Goal: Communication & Community: Answer question/provide support

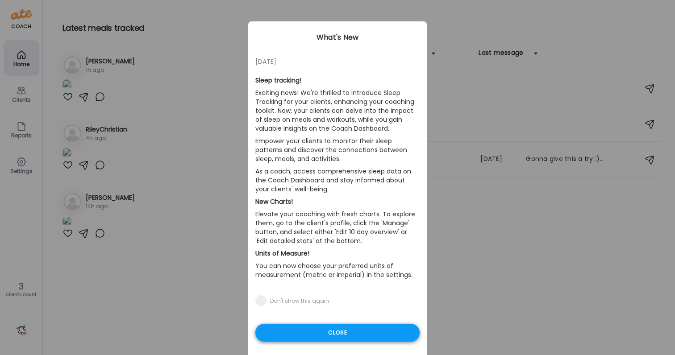
click at [357, 335] on div "Close" at bounding box center [337, 333] width 164 height 18
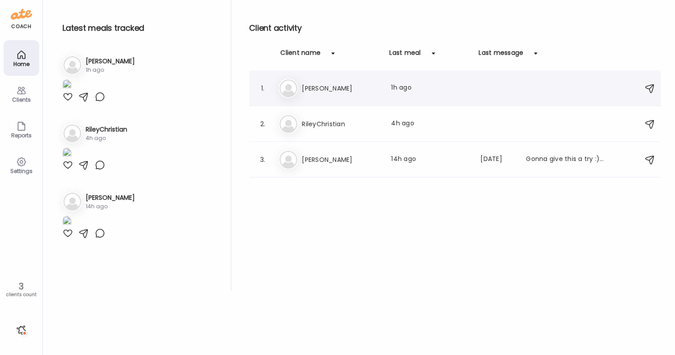
click at [347, 80] on div "Me [PERSON_NAME] Last meal: 1h ago" at bounding box center [456, 89] width 355 height 20
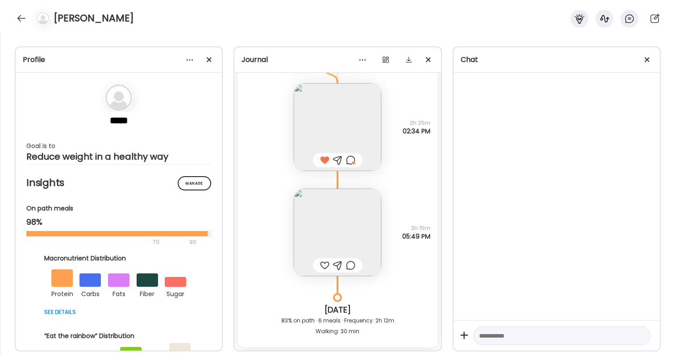
scroll to position [28817, 0]
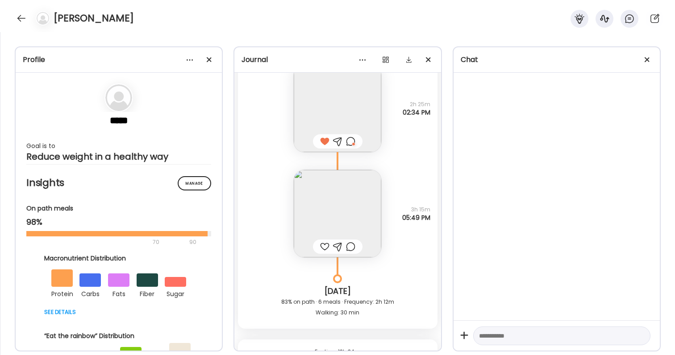
click at [331, 223] on img at bounding box center [338, 214] width 88 height 88
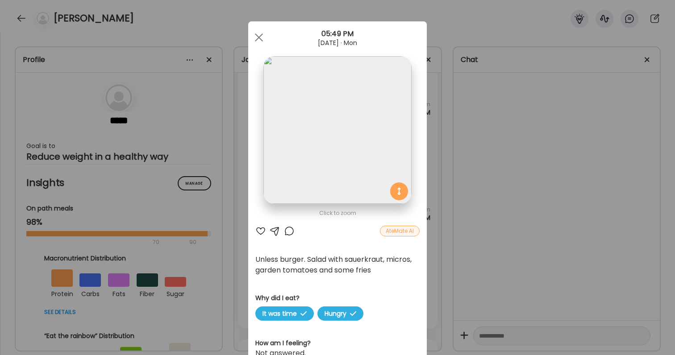
click at [471, 228] on div "Ate Coach Dashboard Wahoo! It’s official Take a moment to set up your Coach Pro…" at bounding box center [337, 177] width 675 height 355
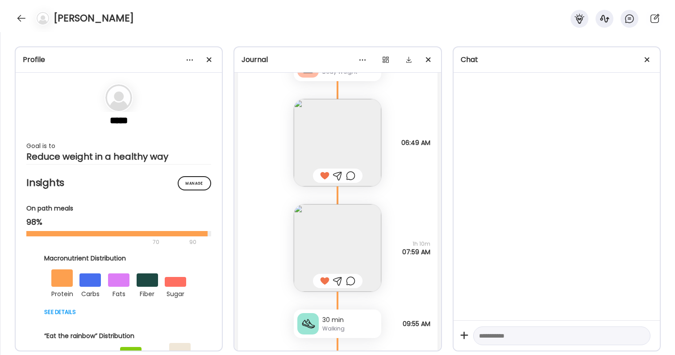
scroll to position [28263, 0]
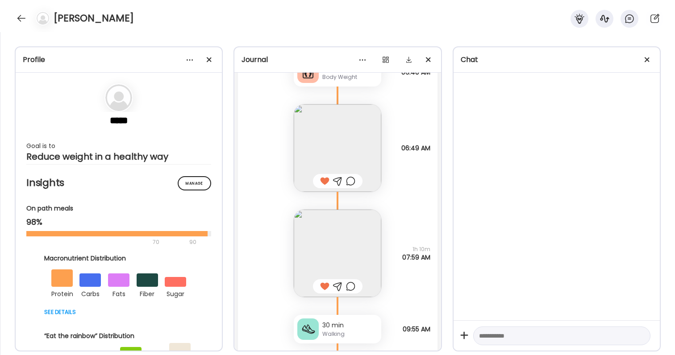
click at [352, 253] on img at bounding box center [338, 254] width 88 height 88
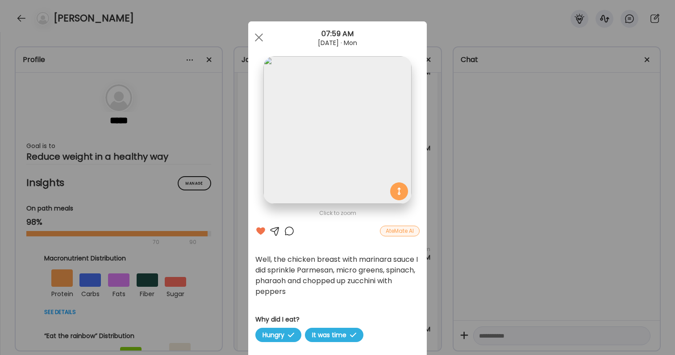
click at [472, 262] on div "Ate Coach Dashboard Wahoo! It’s official Take a moment to set up your Coach Pro…" at bounding box center [337, 177] width 675 height 355
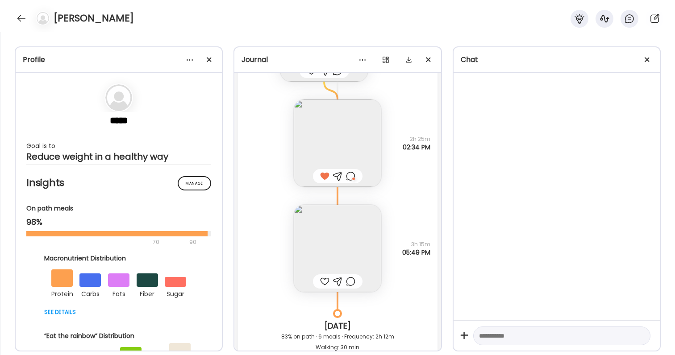
scroll to position [28794, 0]
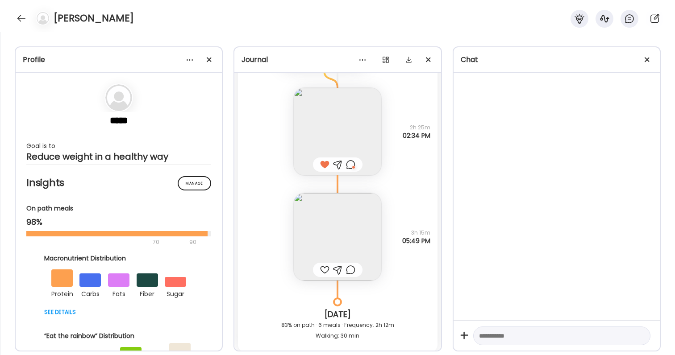
click at [343, 242] on img at bounding box center [338, 237] width 88 height 88
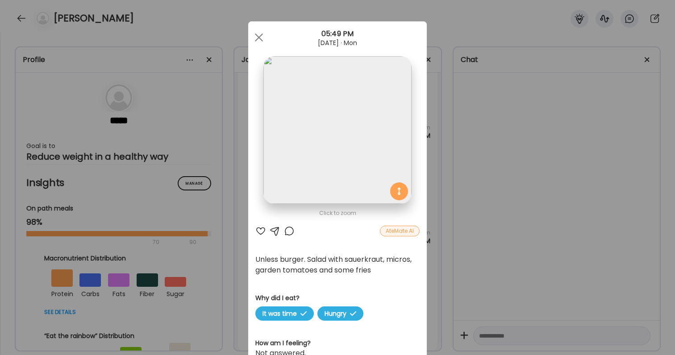
click at [572, 182] on div "Ate Coach Dashboard Wahoo! It’s official Take a moment to set up your Coach Pro…" at bounding box center [337, 177] width 675 height 355
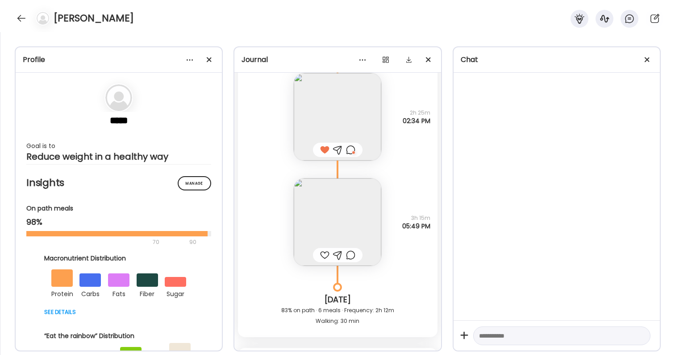
scroll to position [28813, 0]
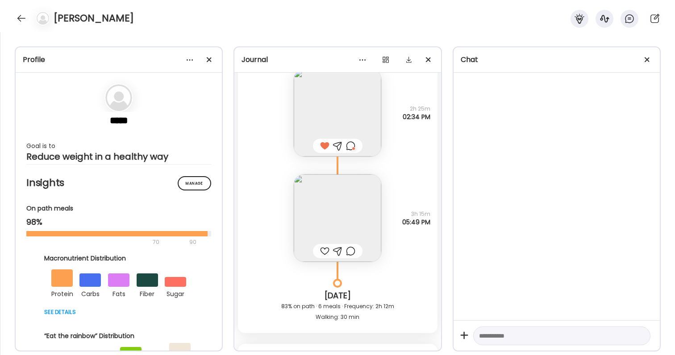
click at [327, 254] on div at bounding box center [324, 251] width 9 height 11
click at [343, 222] on img at bounding box center [338, 219] width 88 height 88
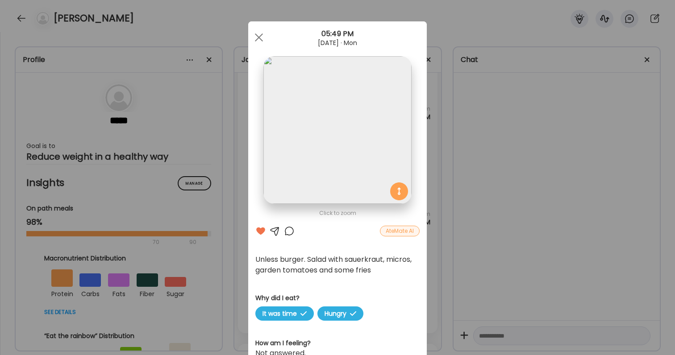
click at [294, 231] on div at bounding box center [289, 231] width 11 height 11
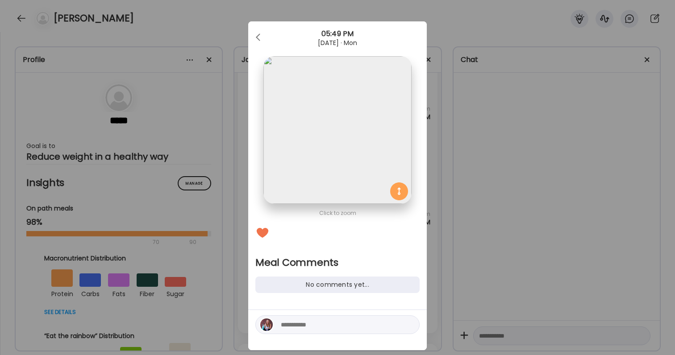
click at [314, 324] on textarea at bounding box center [341, 325] width 121 height 11
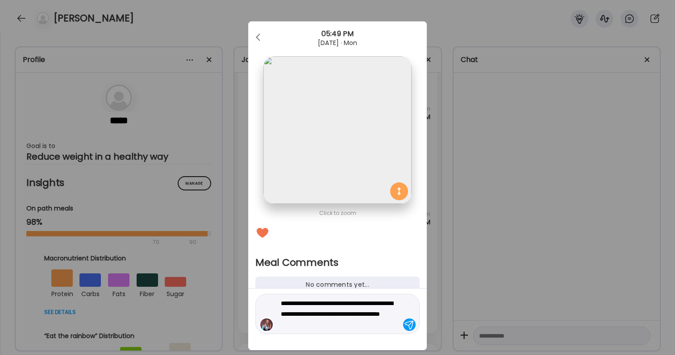
type textarea "**********"
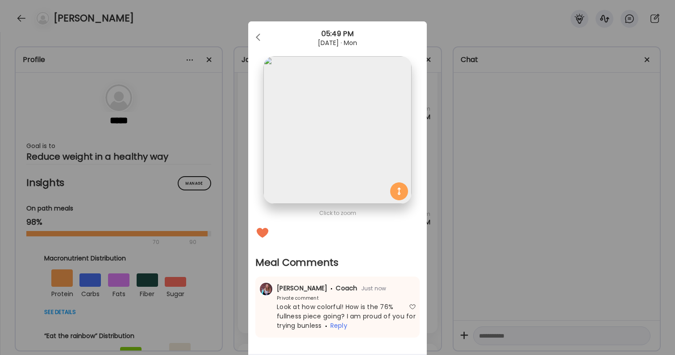
click at [451, 276] on div "Ate Coach Dashboard Wahoo! It’s official Take a moment to set up your Coach Pro…" at bounding box center [337, 177] width 675 height 355
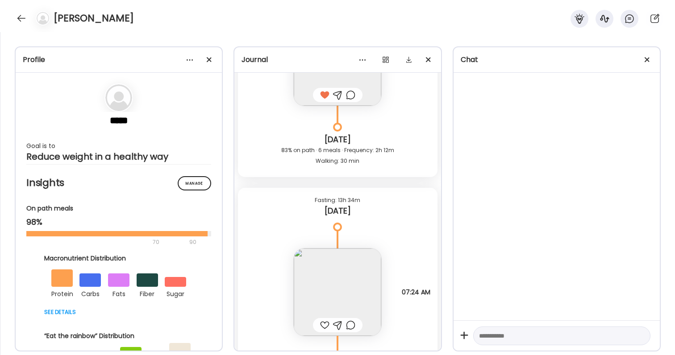
scroll to position [29008, 0]
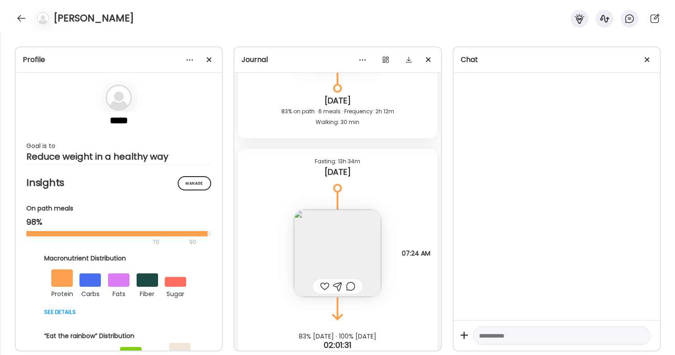
click at [323, 284] on div at bounding box center [324, 286] width 9 height 11
click at [329, 264] on img at bounding box center [338, 254] width 88 height 88
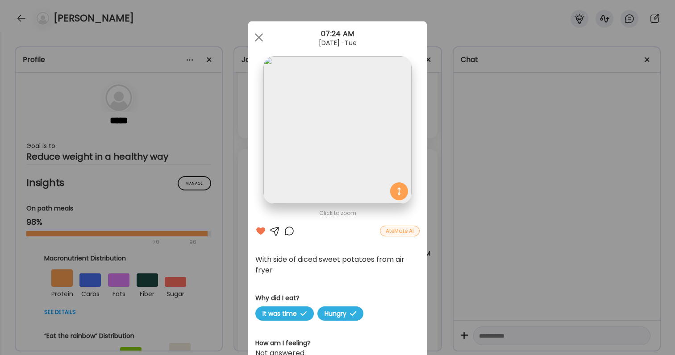
click at [291, 232] on div at bounding box center [289, 231] width 11 height 11
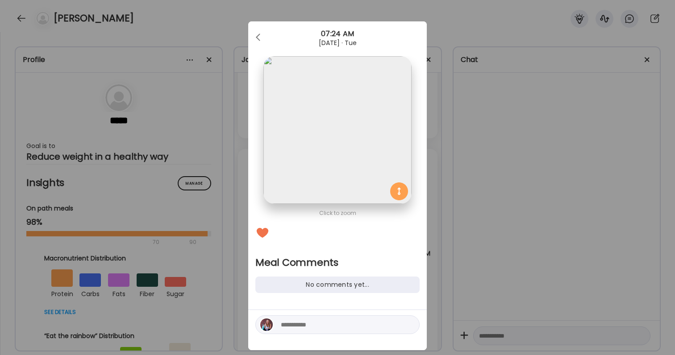
click at [304, 329] on textarea at bounding box center [341, 325] width 121 height 11
type textarea "**********"
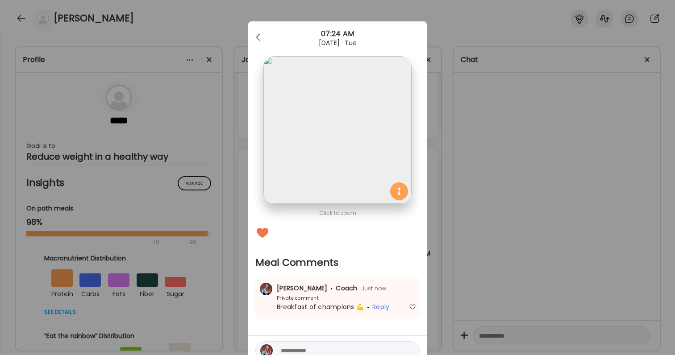
click at [493, 140] on div "Ate Coach Dashboard Wahoo! It’s official Take a moment to set up your Coach Pro…" at bounding box center [337, 177] width 675 height 355
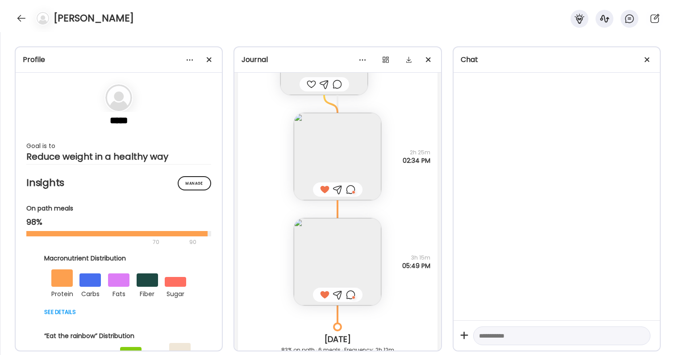
scroll to position [28675, 0]
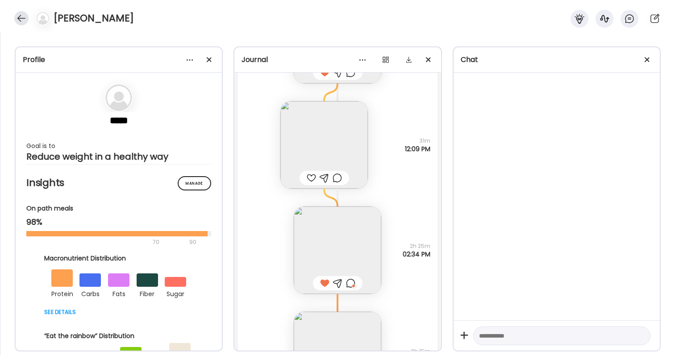
click at [20, 13] on div at bounding box center [21, 18] width 14 height 14
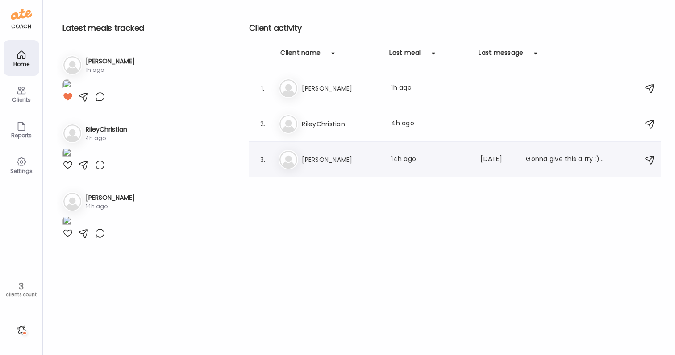
click at [335, 153] on div "Ji [PERSON_NAME] Last meal: 14h ago Last message: [DATE] Gonna give this a try …" at bounding box center [456, 160] width 355 height 20
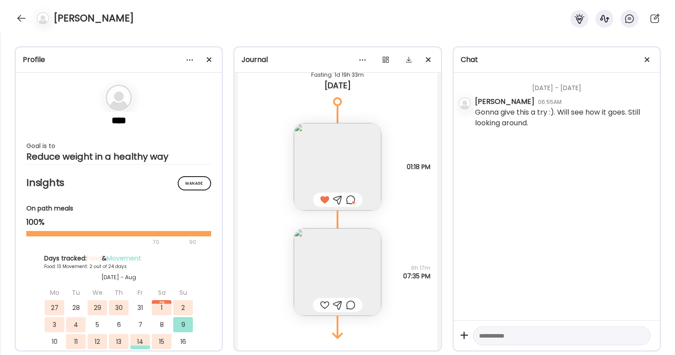
scroll to position [9231, 0]
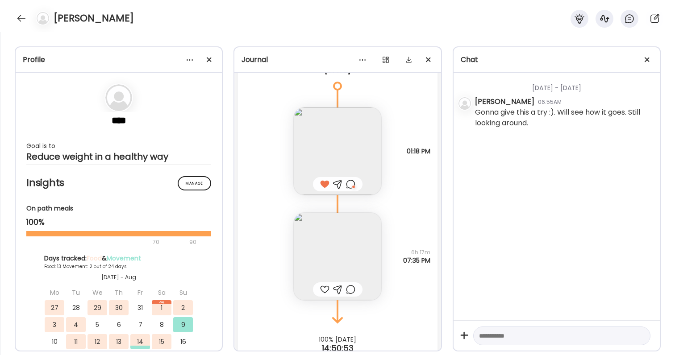
click at [326, 293] on div at bounding box center [324, 289] width 9 height 11
click at [326, 264] on img at bounding box center [338, 257] width 88 height 88
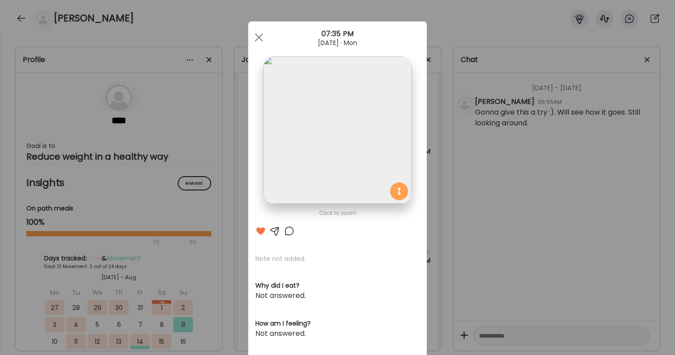
click at [287, 230] on div at bounding box center [289, 231] width 11 height 11
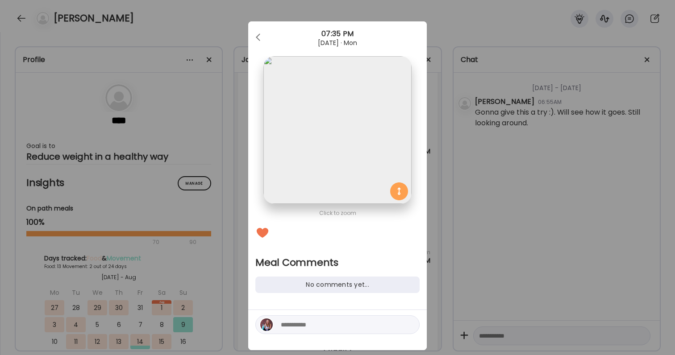
click at [309, 324] on textarea at bounding box center [341, 325] width 121 height 11
type textarea "**********"
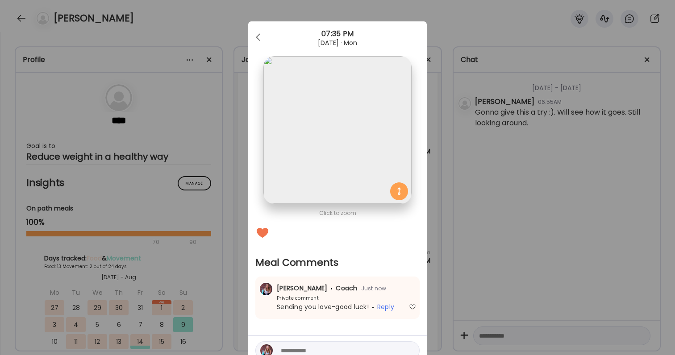
click at [496, 274] on div "Ate Coach Dashboard Wahoo! It’s official Take a moment to set up your Coach Pro…" at bounding box center [337, 177] width 675 height 355
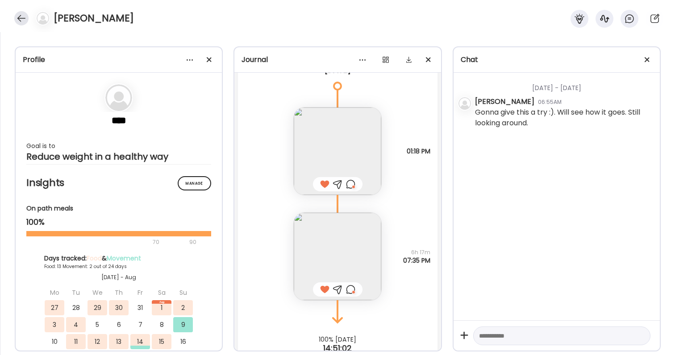
click at [21, 20] on div at bounding box center [21, 18] width 14 height 14
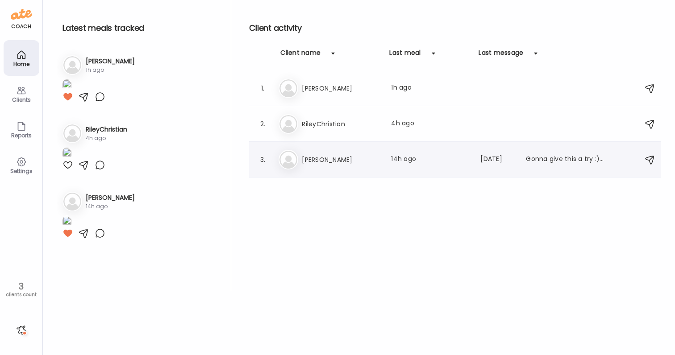
click at [391, 155] on div "Last meal: 14h ago" at bounding box center [430, 160] width 79 height 11
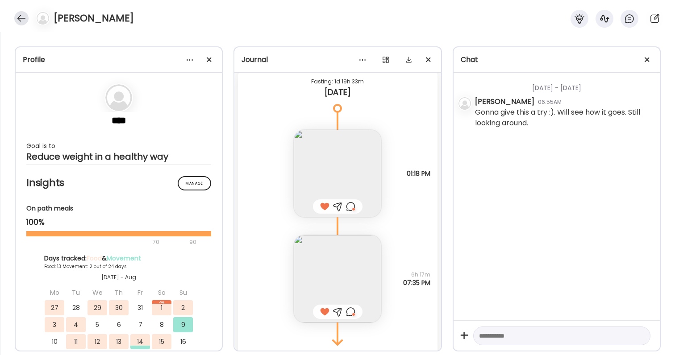
click at [25, 17] on div at bounding box center [21, 18] width 14 height 14
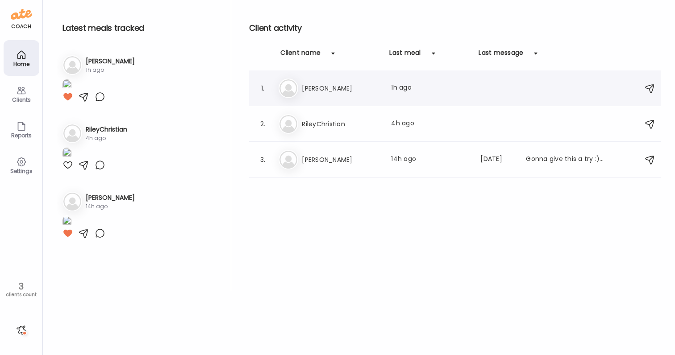
click at [323, 83] on div "Me [PERSON_NAME] Last meal: 1h ago" at bounding box center [456, 89] width 355 height 20
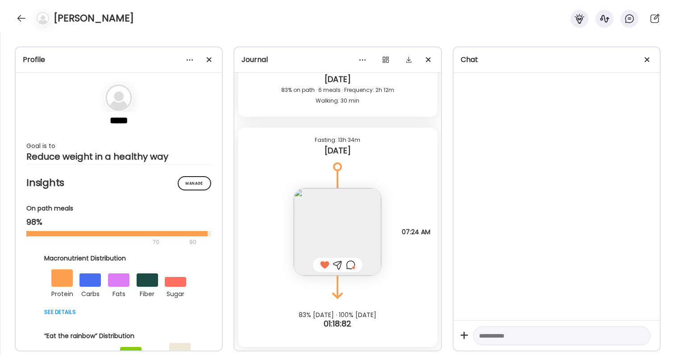
scroll to position [29029, 0]
drag, startPoint x: 24, startPoint y: 17, endPoint x: 135, endPoint y: 38, distance: 113.5
click at [24, 17] on div at bounding box center [21, 18] width 14 height 14
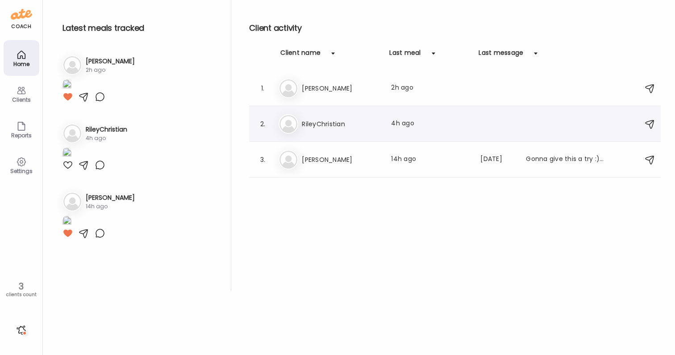
click at [305, 119] on h3 "RileyChristian" at bounding box center [341, 124] width 79 height 11
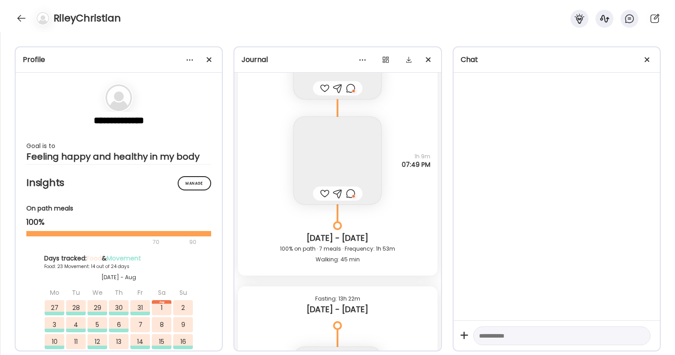
scroll to position [42037, 0]
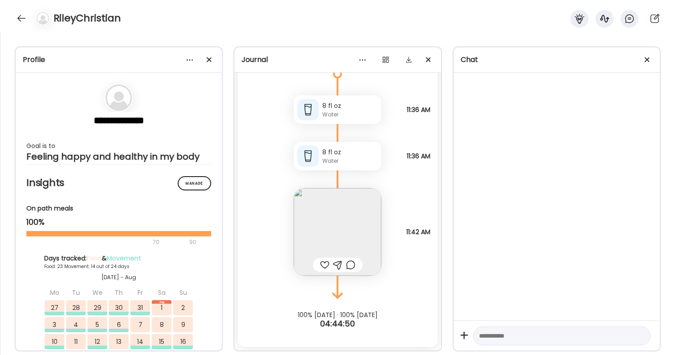
click at [361, 238] on img at bounding box center [338, 232] width 88 height 88
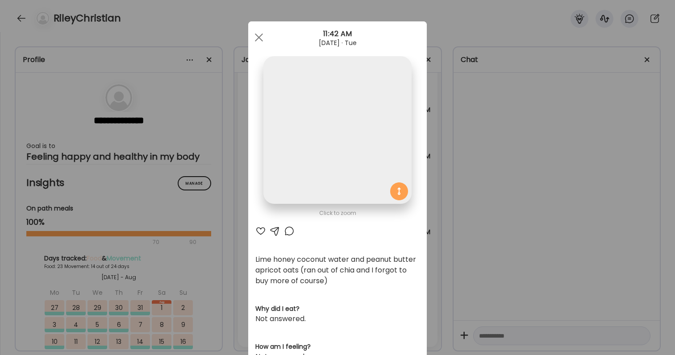
scroll to position [42060, 0]
click at [258, 234] on div at bounding box center [260, 231] width 11 height 11
click at [291, 230] on div at bounding box center [289, 231] width 11 height 11
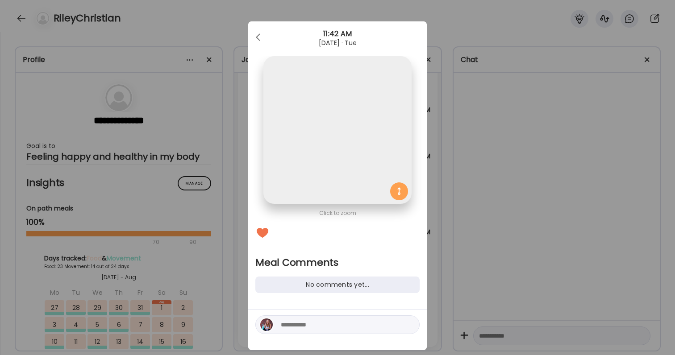
click at [305, 322] on textarea at bounding box center [341, 325] width 121 height 11
click at [502, 255] on div "Ate Coach Dashboard Wahoo! It’s official Take a moment to set up your Coach Pro…" at bounding box center [337, 177] width 675 height 355
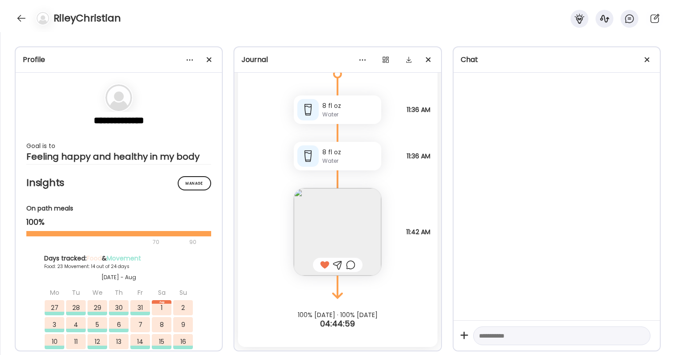
click at [353, 242] on img at bounding box center [338, 232] width 88 height 88
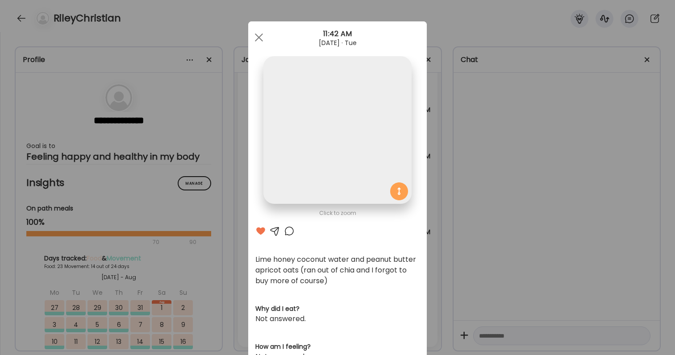
click at [288, 231] on div at bounding box center [289, 231] width 11 height 11
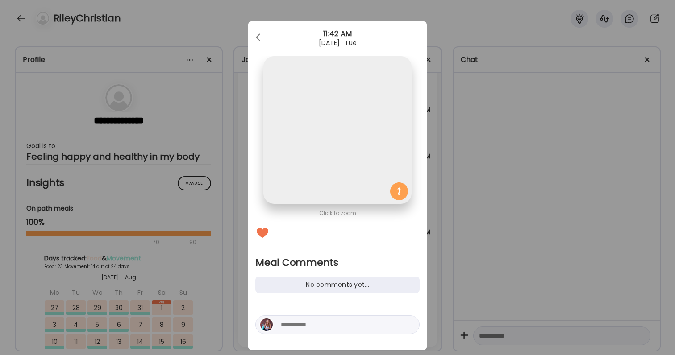
click at [302, 330] on textarea at bounding box center [341, 325] width 121 height 11
type textarea "**********"
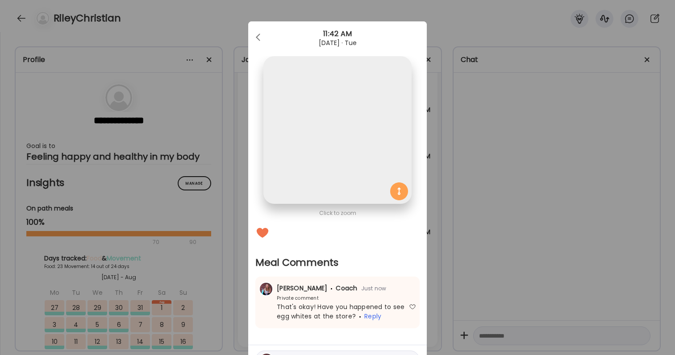
click at [500, 268] on div "Ate Coach Dashboard Wahoo! It’s official Take a moment to set up your Coach Pro…" at bounding box center [337, 177] width 675 height 355
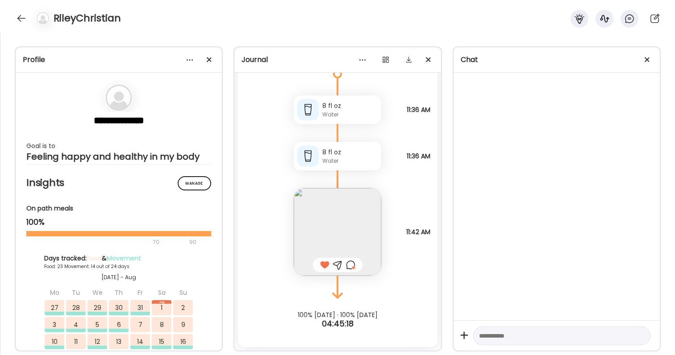
click at [18, 334] on div "**********" at bounding box center [119, 225] width 206 height 304
click at [18, 27] on div "RileyChristian" at bounding box center [337, 16] width 675 height 32
click at [18, 19] on div at bounding box center [21, 18] width 14 height 14
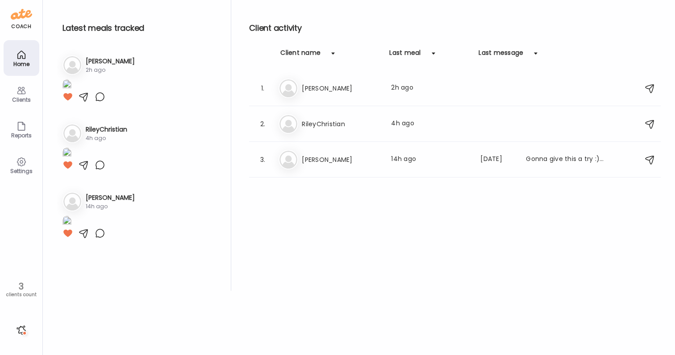
click at [27, 332] on div at bounding box center [21, 330] width 14 height 14
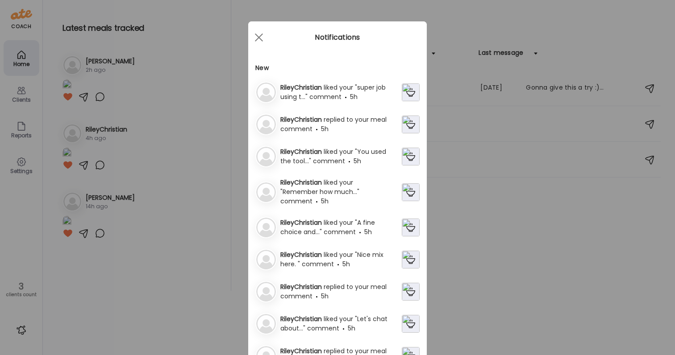
click at [336, 123] on span "replied to your meal comment" at bounding box center [333, 124] width 106 height 18
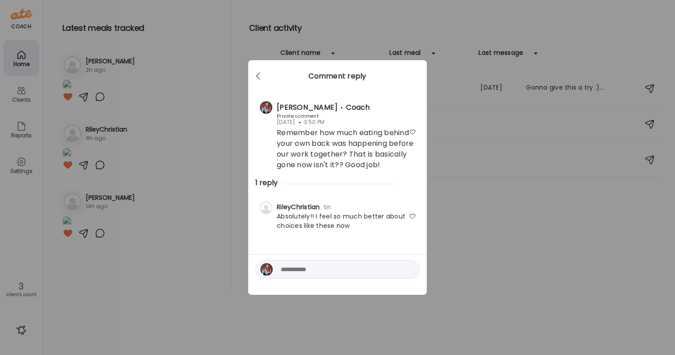
click at [412, 218] on div at bounding box center [412, 216] width 7 height 7
click at [384, 267] on textarea at bounding box center [341, 269] width 121 height 11
type textarea "**********"
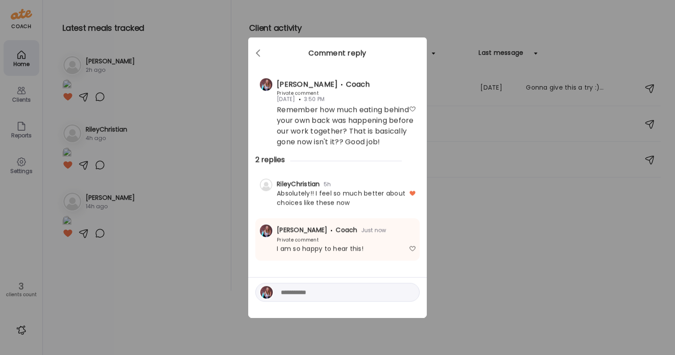
click at [597, 237] on div "Ate Coach Dashboard Wahoo! It’s official Take a moment to set up your Coach Pro…" at bounding box center [337, 177] width 675 height 355
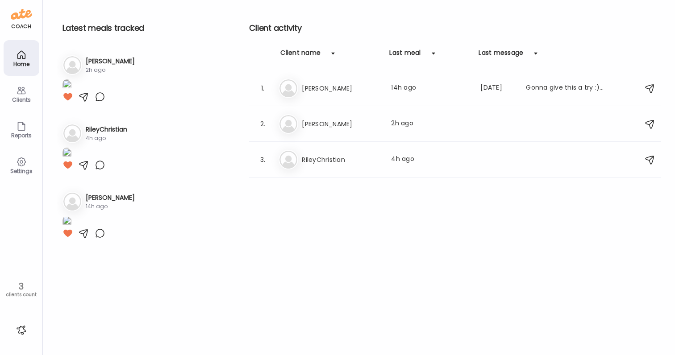
click at [25, 330] on div at bounding box center [21, 330] width 14 height 14
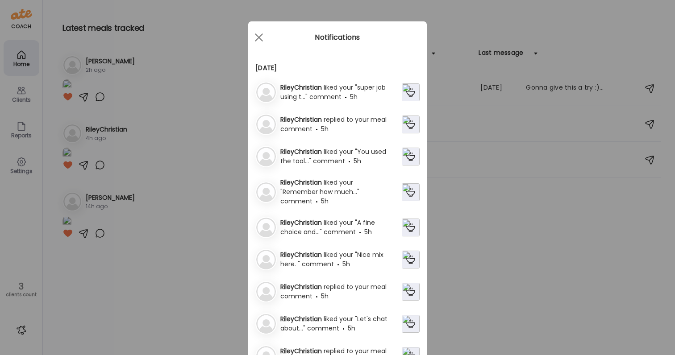
click at [313, 289] on span "RileyChristian" at bounding box center [301, 287] width 43 height 9
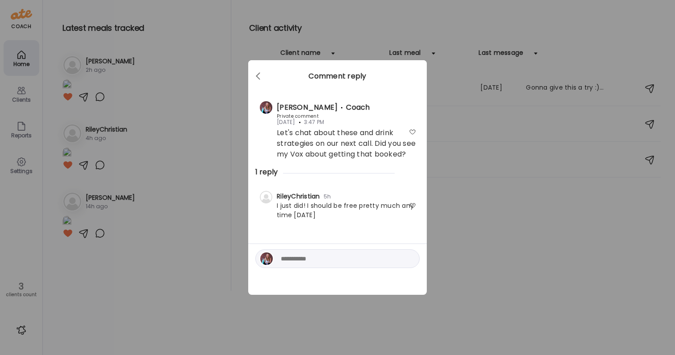
click at [412, 209] on div at bounding box center [412, 205] width 7 height 7
click at [451, 221] on div "Ate Coach Dashboard Wahoo! It’s official Take a moment to set up your Coach Pro…" at bounding box center [337, 177] width 675 height 355
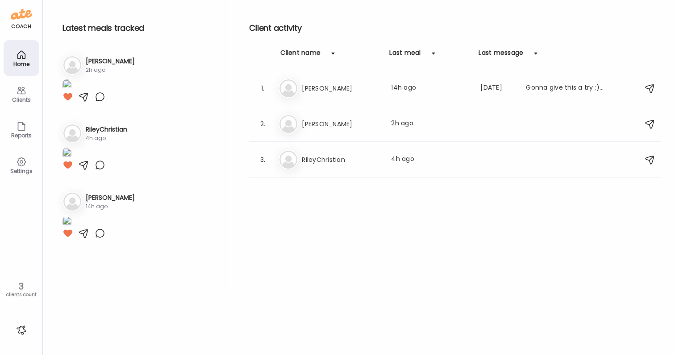
click at [20, 337] on div at bounding box center [21, 330] width 14 height 14
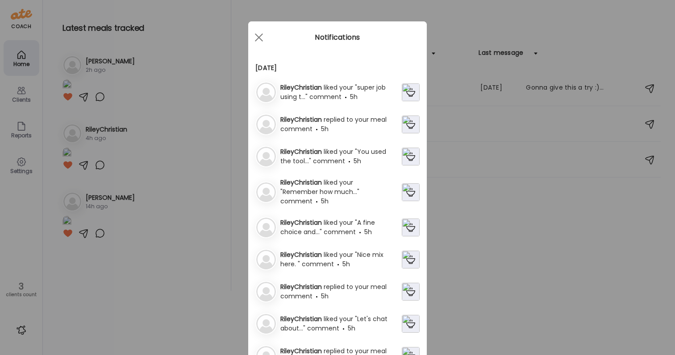
click at [347, 293] on div "RileyChristian replied to your meal comment 5h" at bounding box center [339, 292] width 125 height 19
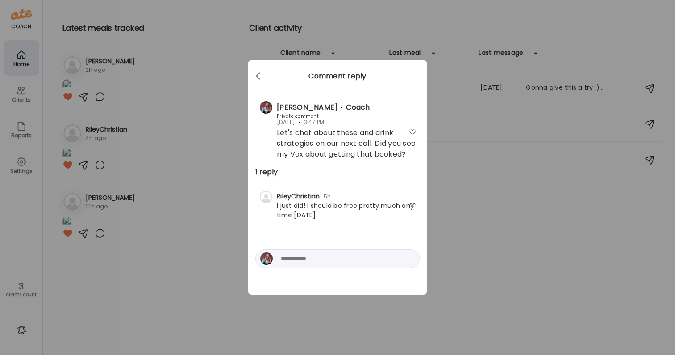
click at [519, 215] on div "Ate Coach Dashboard Wahoo! It’s official Take a moment to set up your Coach Pro…" at bounding box center [337, 177] width 675 height 355
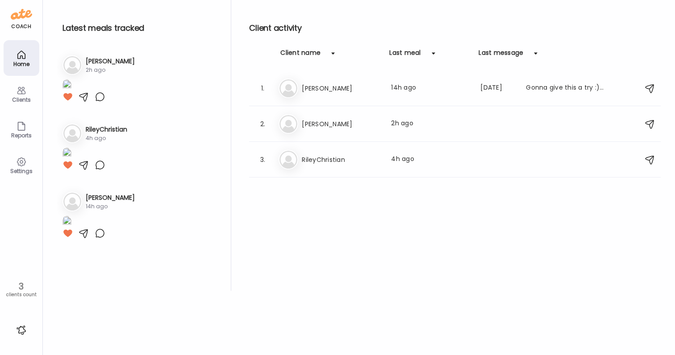
click at [23, 327] on div at bounding box center [21, 330] width 14 height 14
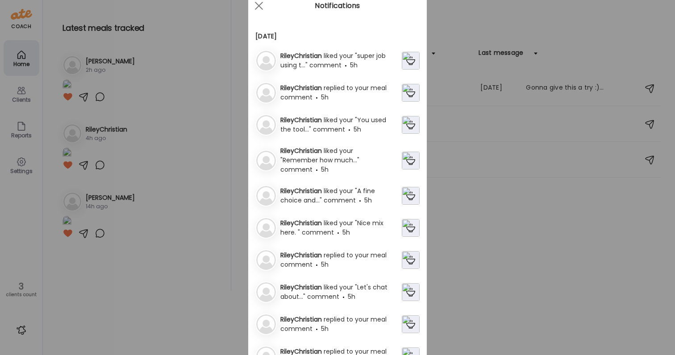
scroll to position [38, 0]
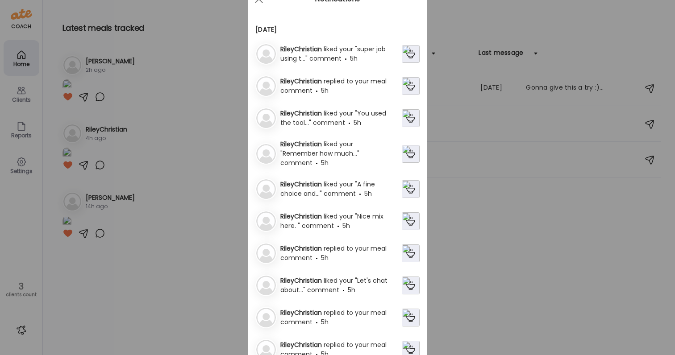
click at [316, 314] on span "RileyChristian" at bounding box center [301, 313] width 43 height 9
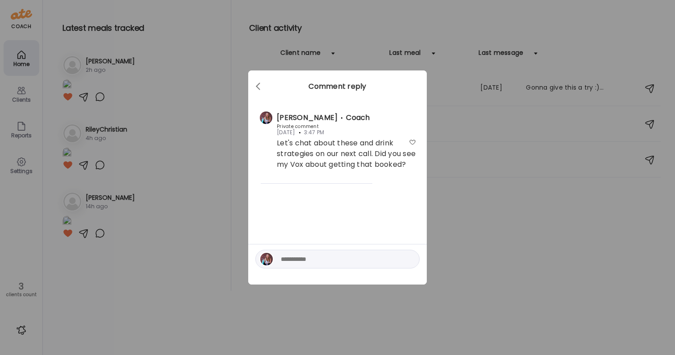
scroll to position [0, 0]
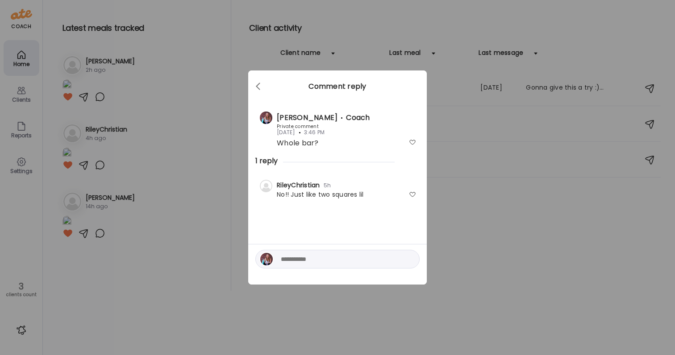
click at [378, 263] on textarea at bounding box center [341, 259] width 121 height 11
type textarea "********"
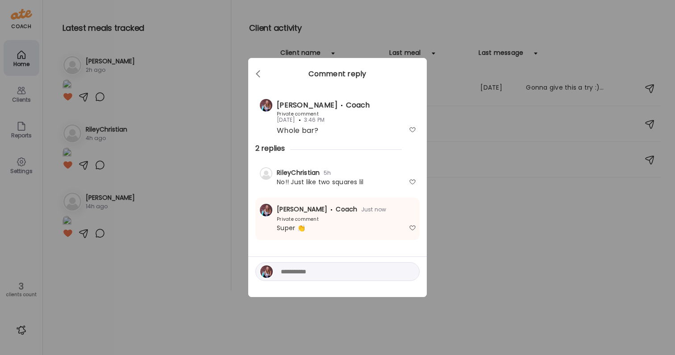
click at [489, 150] on div "Ate Coach Dashboard Wahoo! It’s official Take a moment to set up your Coach Pro…" at bounding box center [337, 177] width 675 height 355
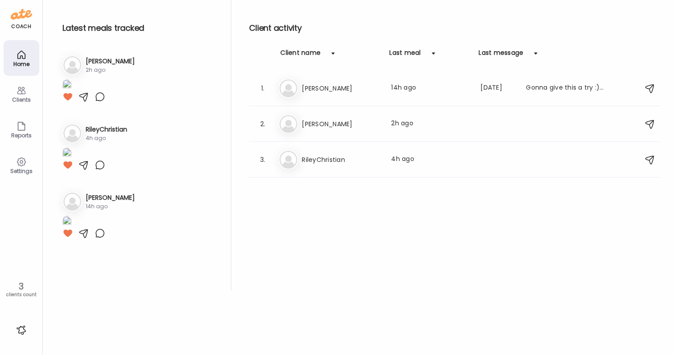
click at [21, 54] on icon at bounding box center [21, 55] width 11 height 11
